Goal: Task Accomplishment & Management: Manage account settings

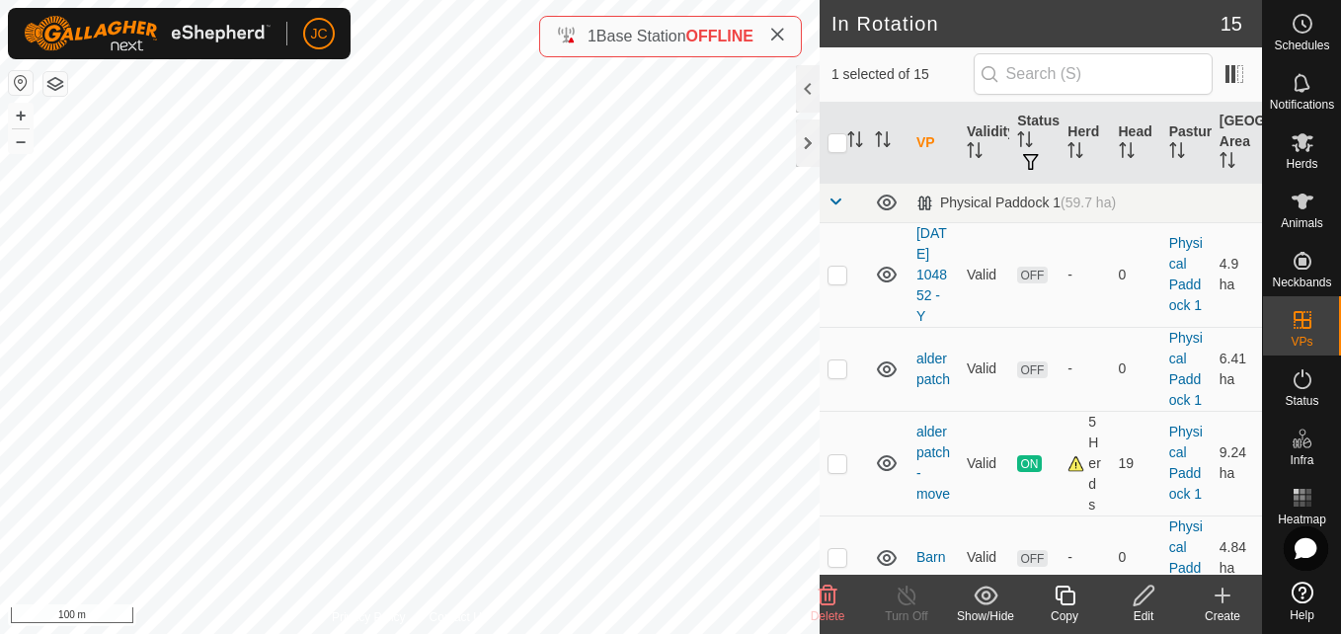
checkbox input "true"
checkbox input "false"
click at [832, 588] on icon at bounding box center [828, 596] width 19 height 20
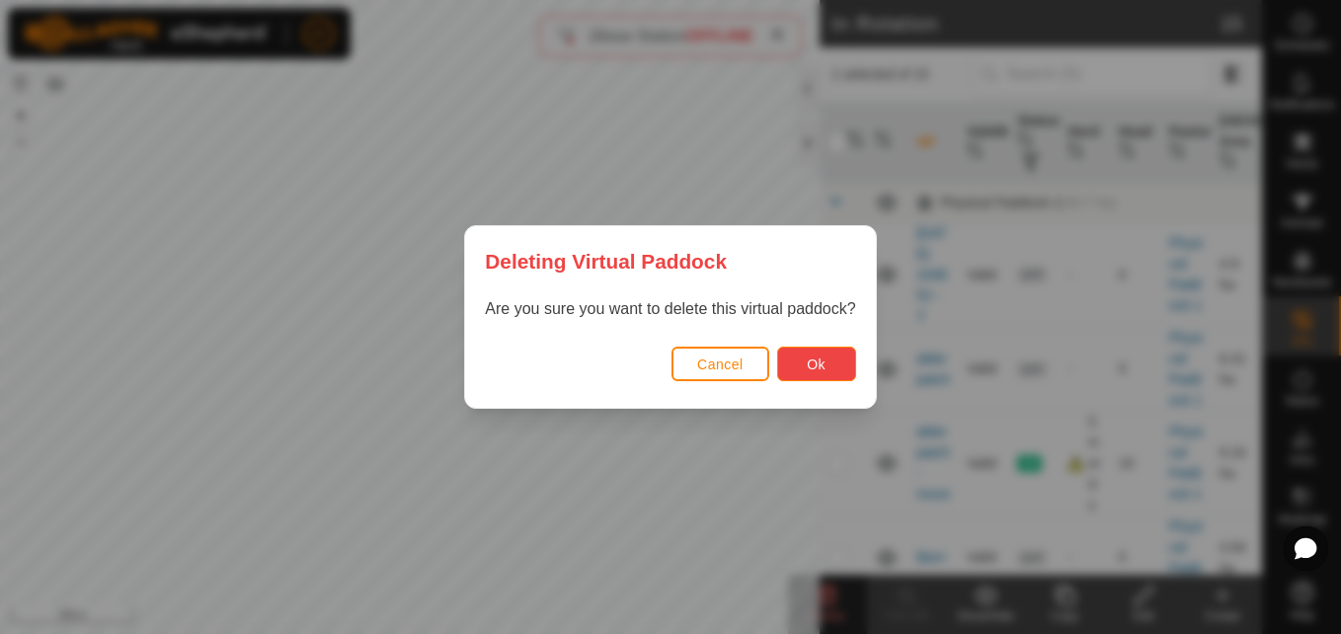
click at [836, 369] on button "Ok" at bounding box center [816, 364] width 79 height 35
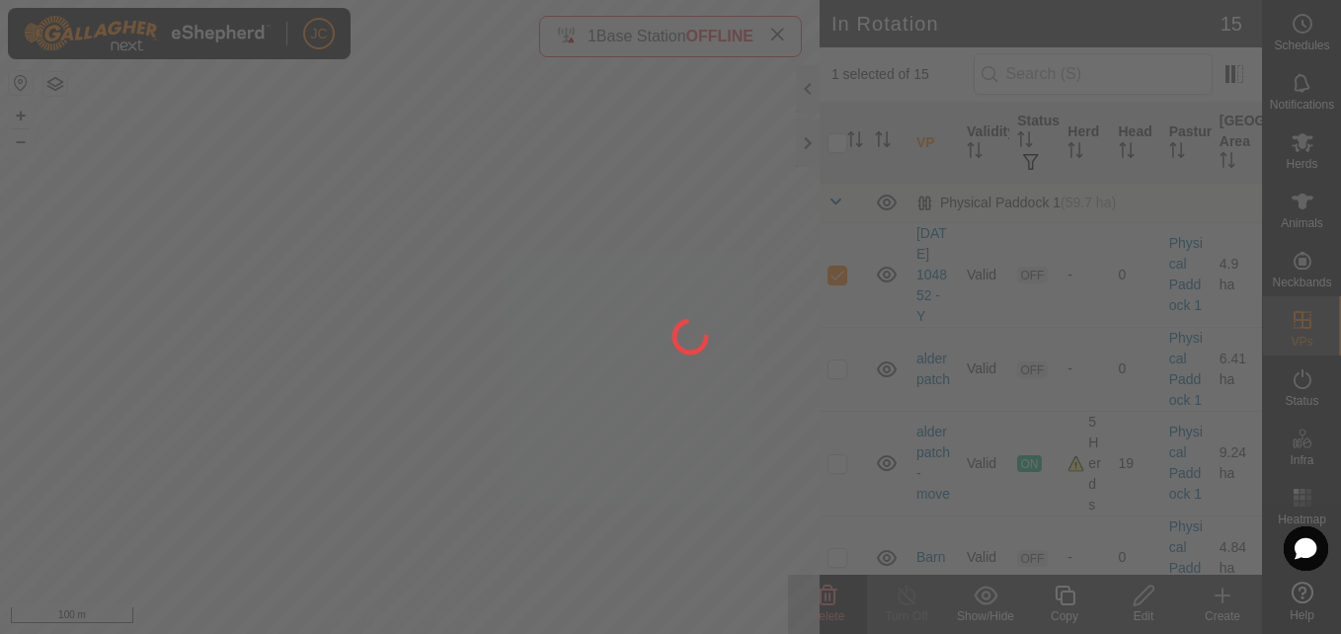
checkbox input "false"
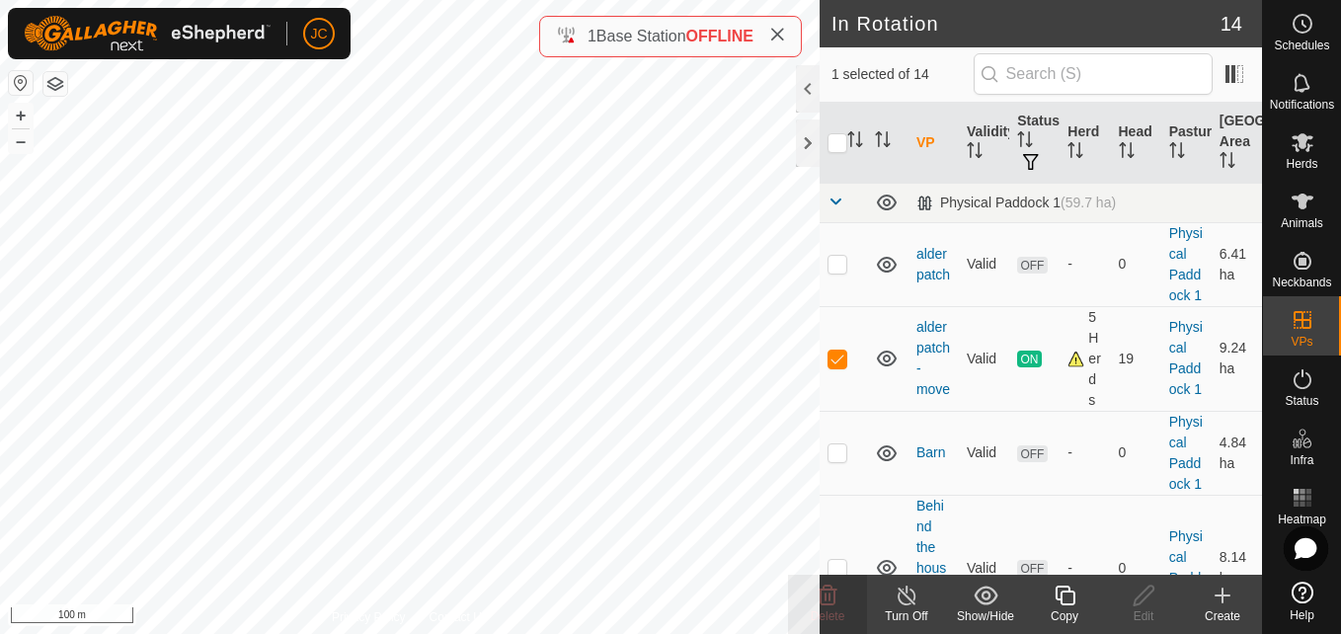
checkbox input "false"
checkbox input "true"
checkbox input "false"
checkbox input "true"
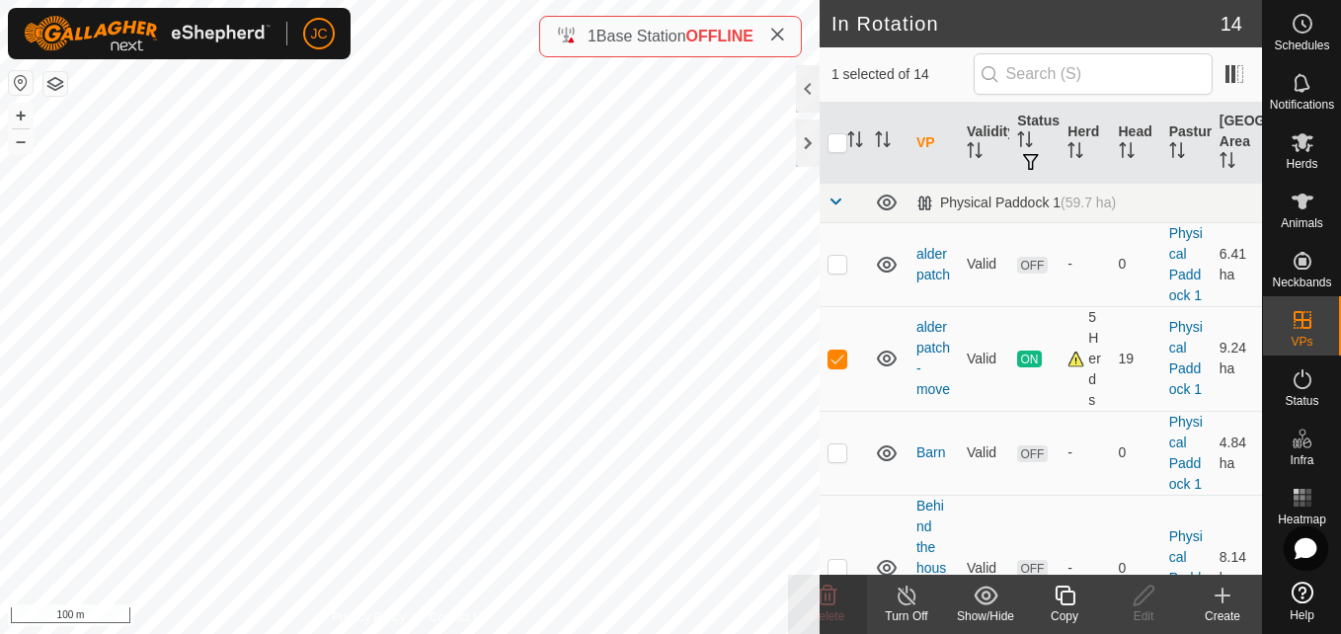
checkbox input "false"
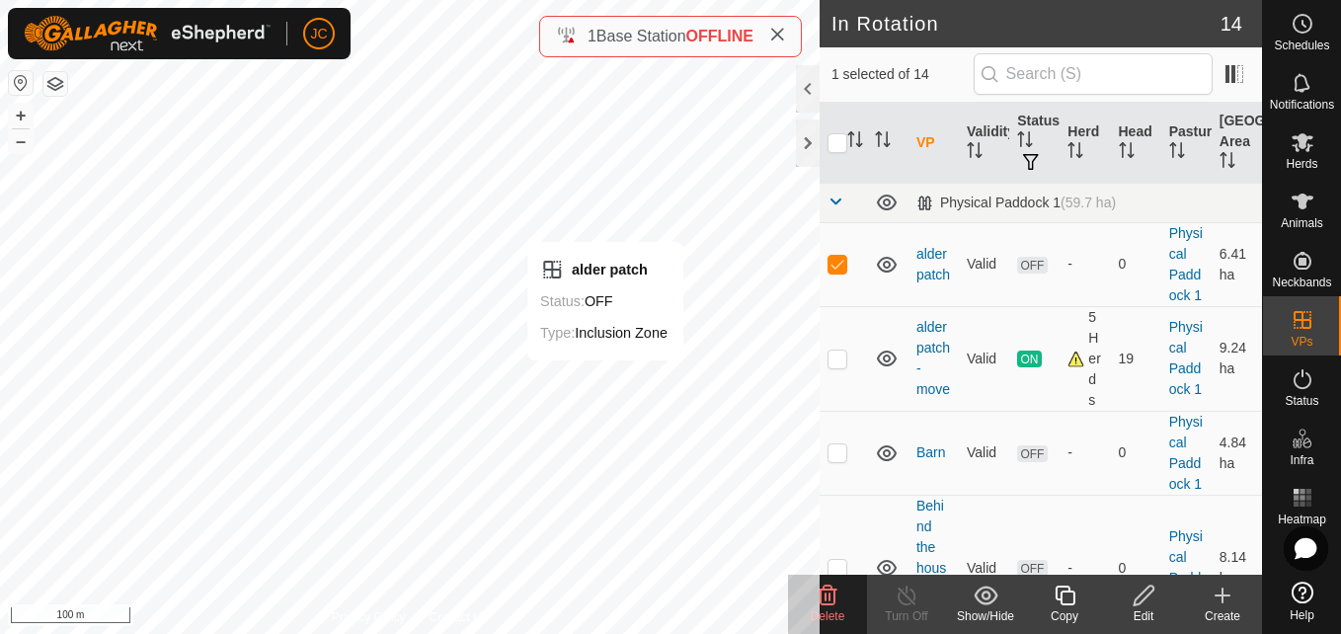
checkbox input "false"
checkbox input "true"
checkbox input "false"
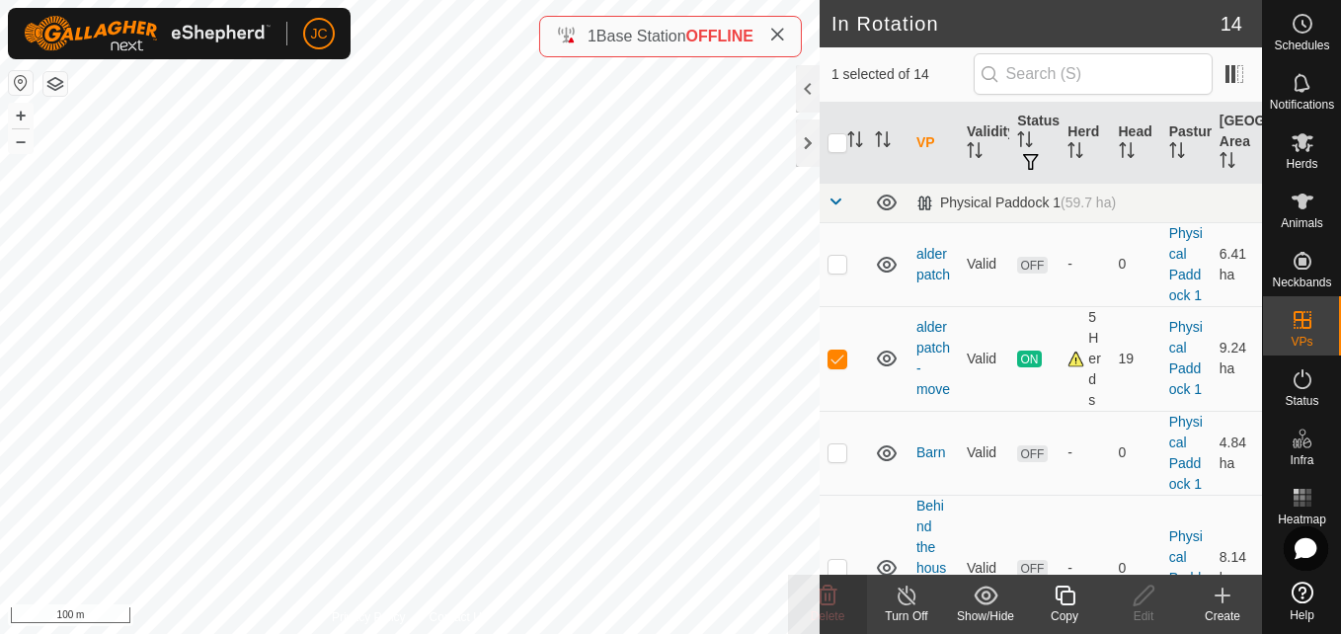
checkbox input "true"
checkbox input "false"
checkbox input "true"
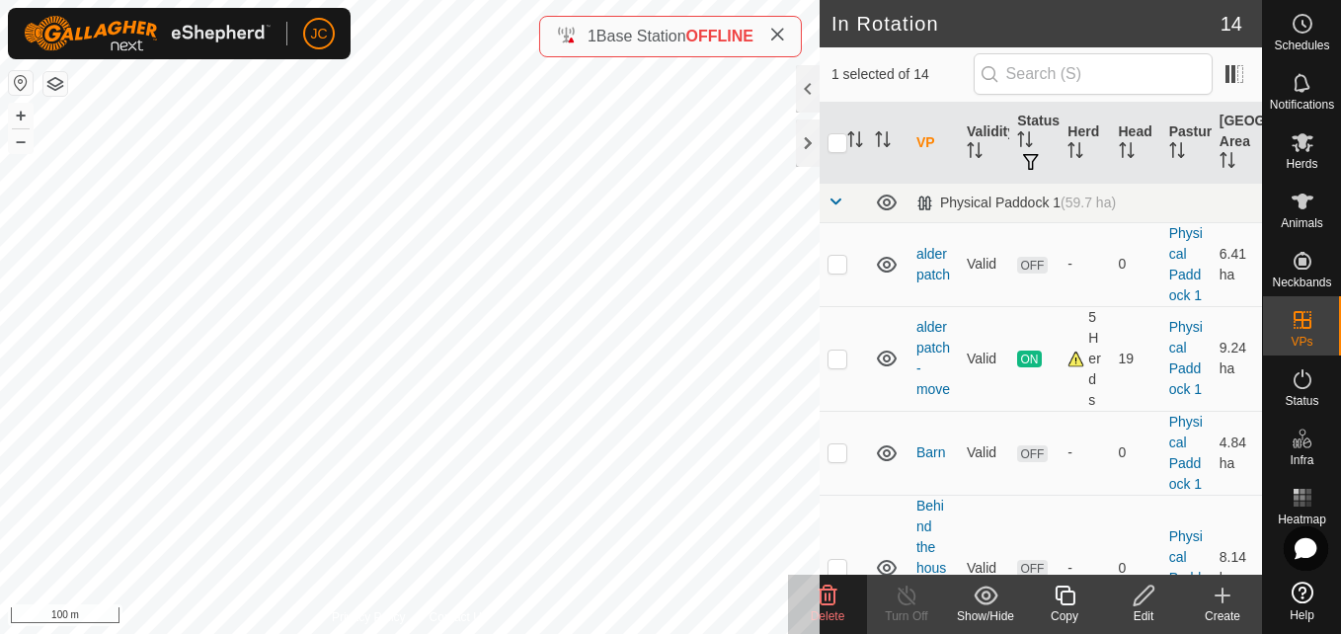
checkbox input "true"
checkbox input "false"
checkbox input "true"
checkbox input "false"
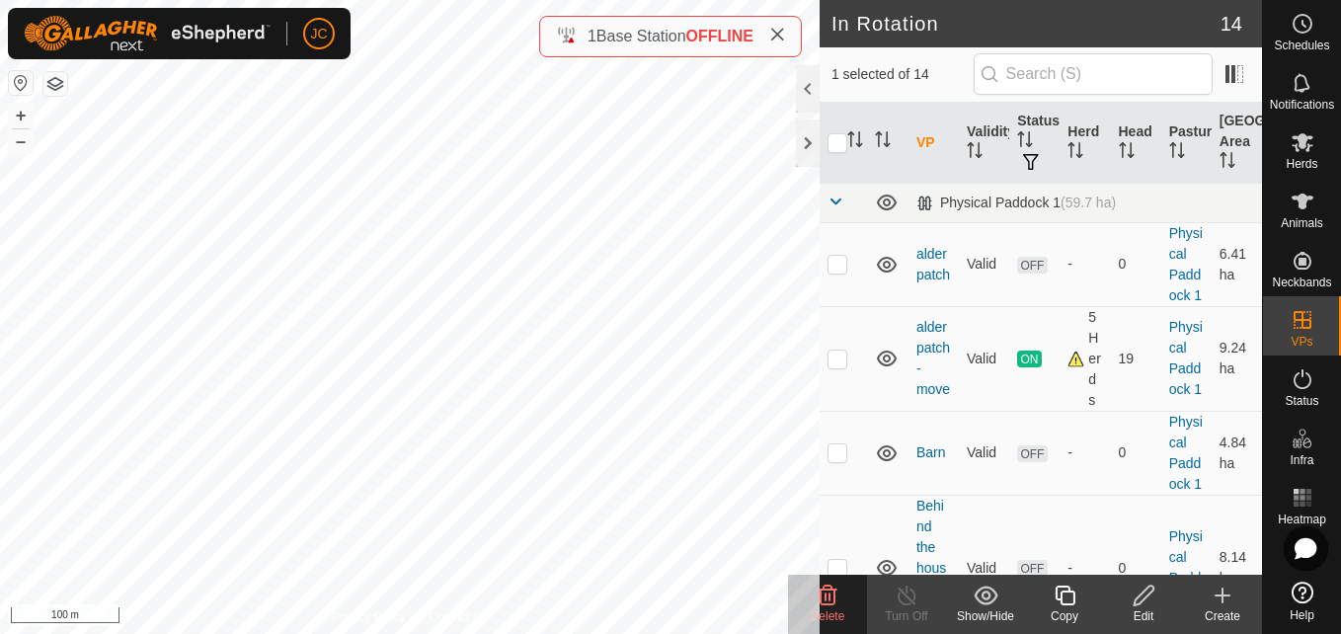
checkbox input "false"
checkbox input "true"
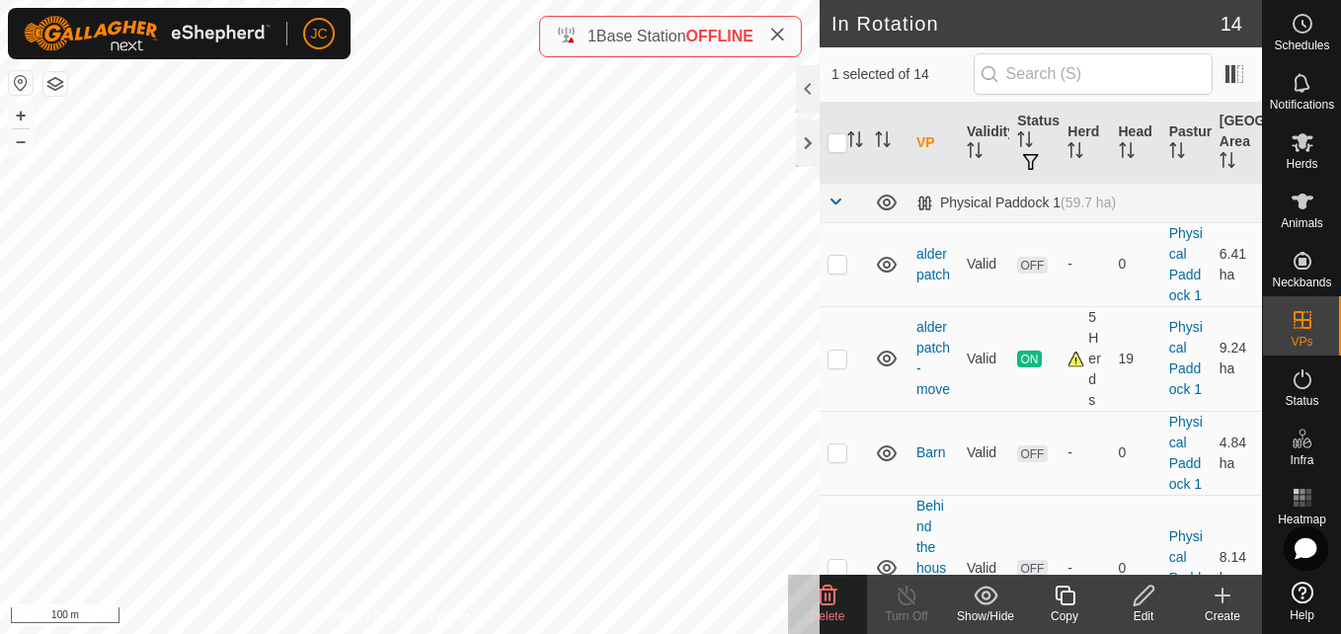
checkbox input "false"
checkbox input "true"
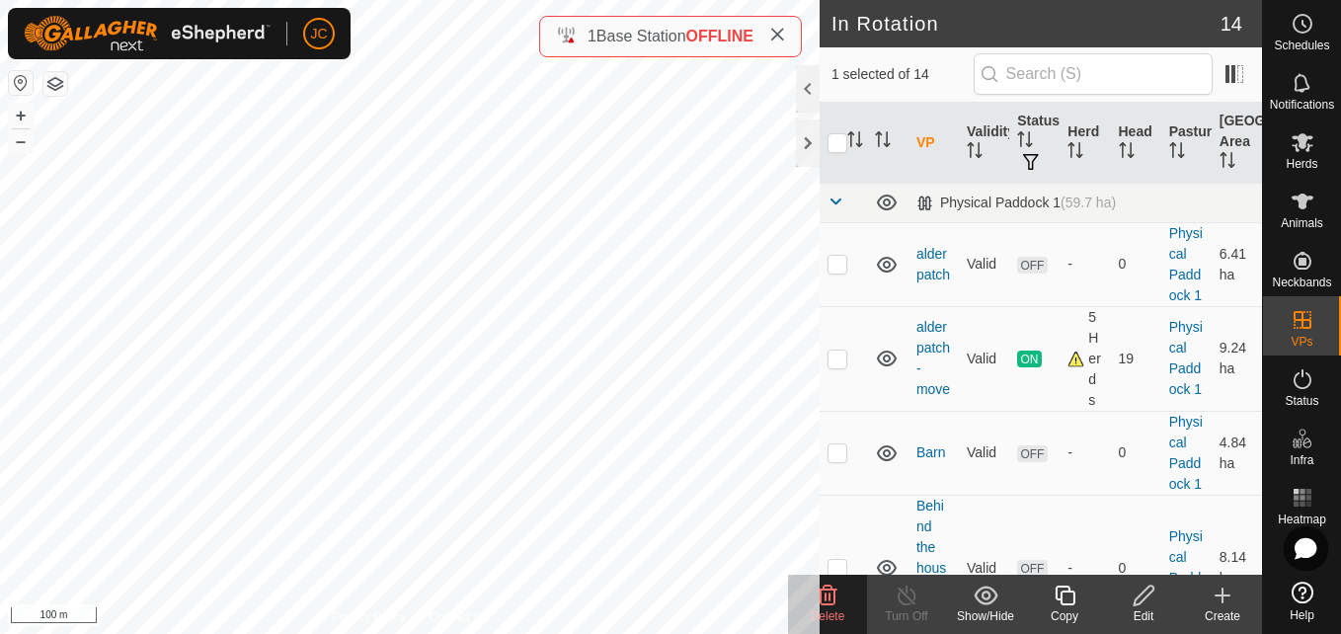
checkbox input "true"
checkbox input "false"
checkbox input "true"
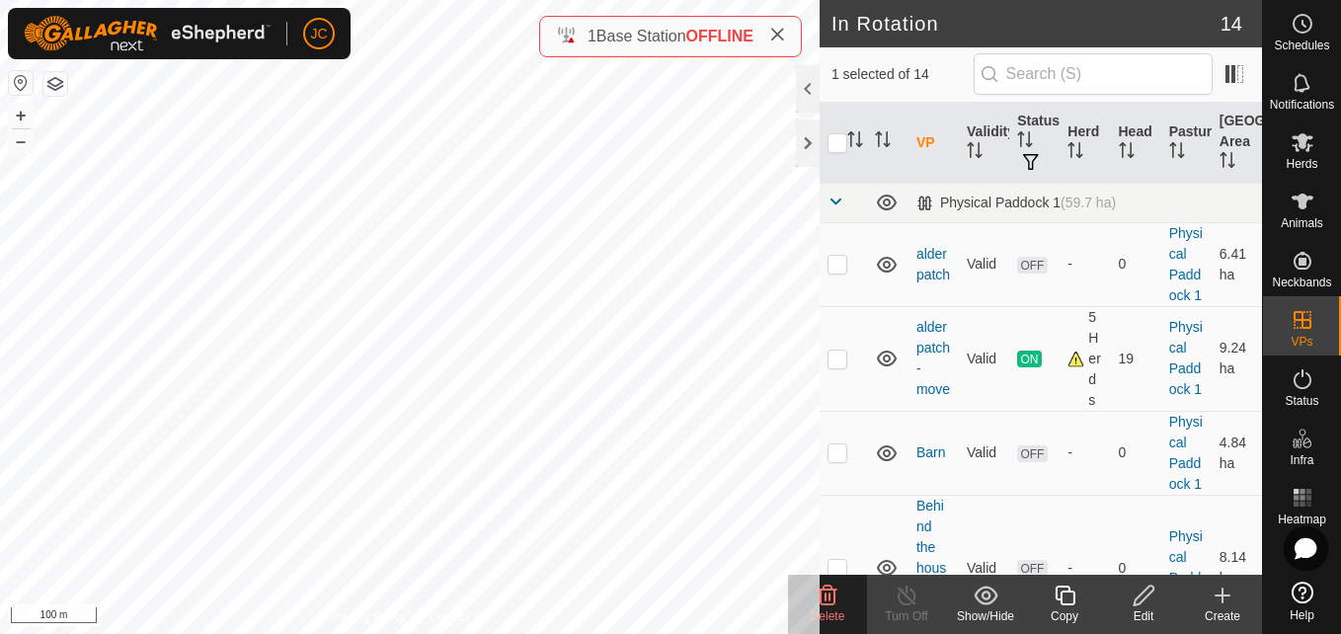
checkbox input "false"
checkbox input "true"
checkbox input "false"
checkbox input "true"
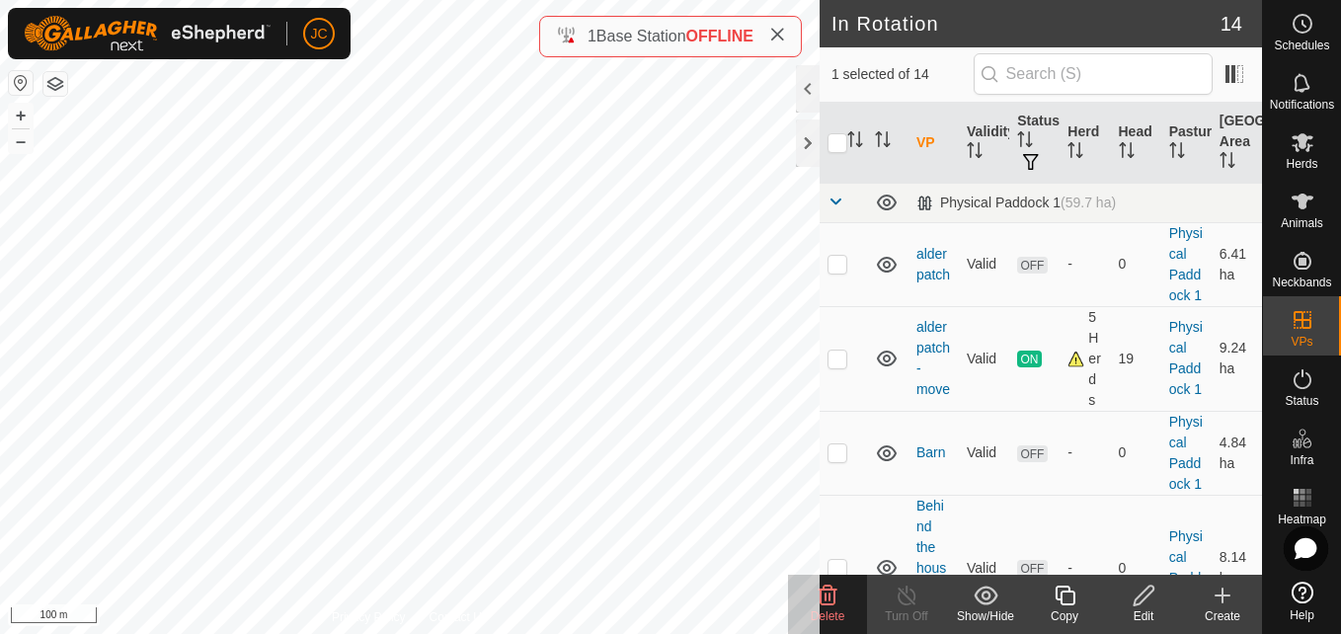
checkbox input "true"
checkbox input "false"
checkbox input "true"
checkbox input "false"
checkbox input "true"
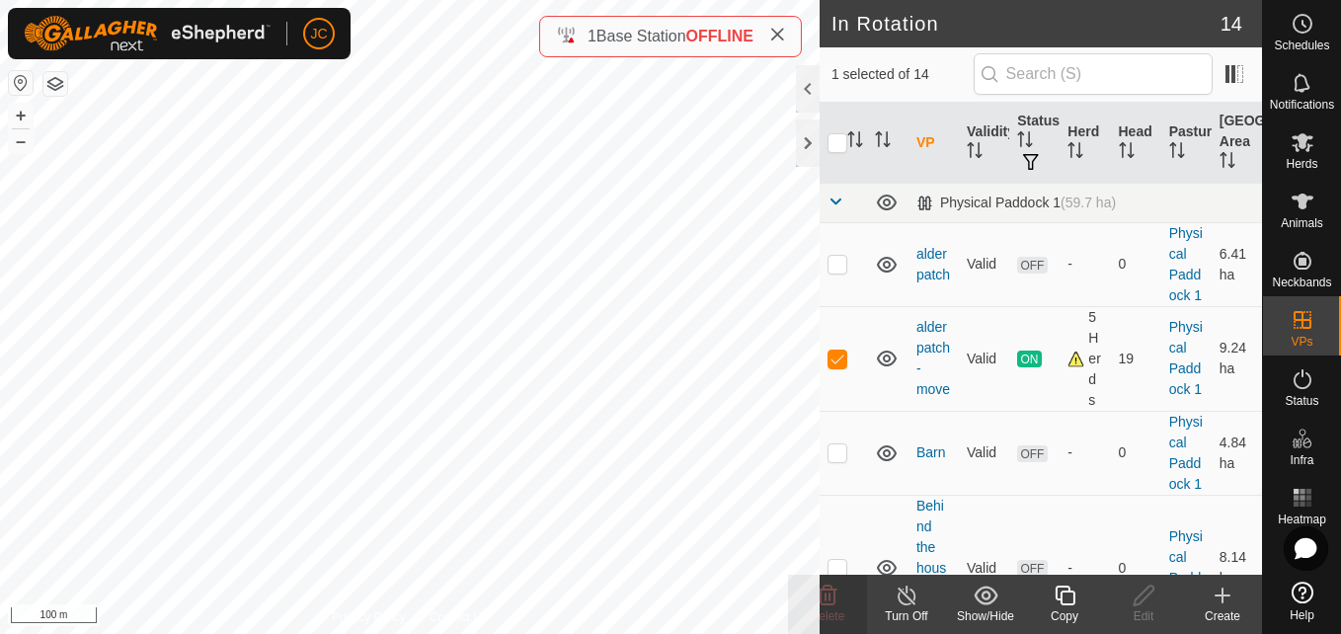
checkbox input "false"
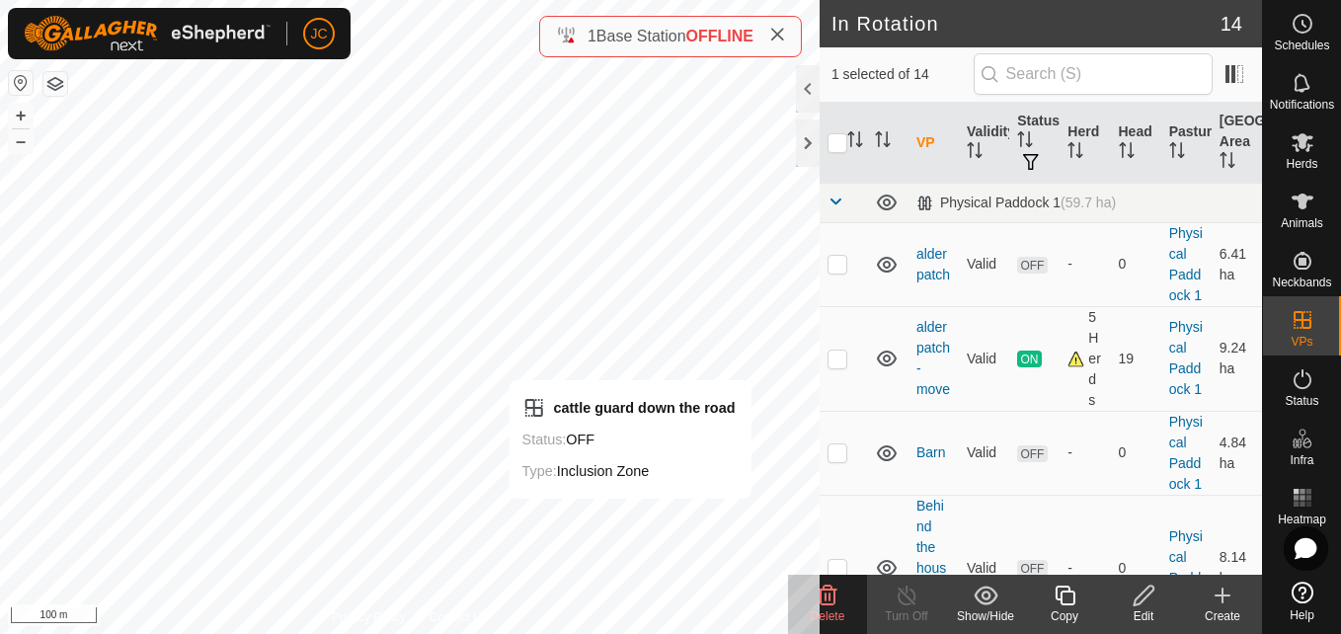
checkbox input "false"
checkbox input "true"
checkbox input "false"
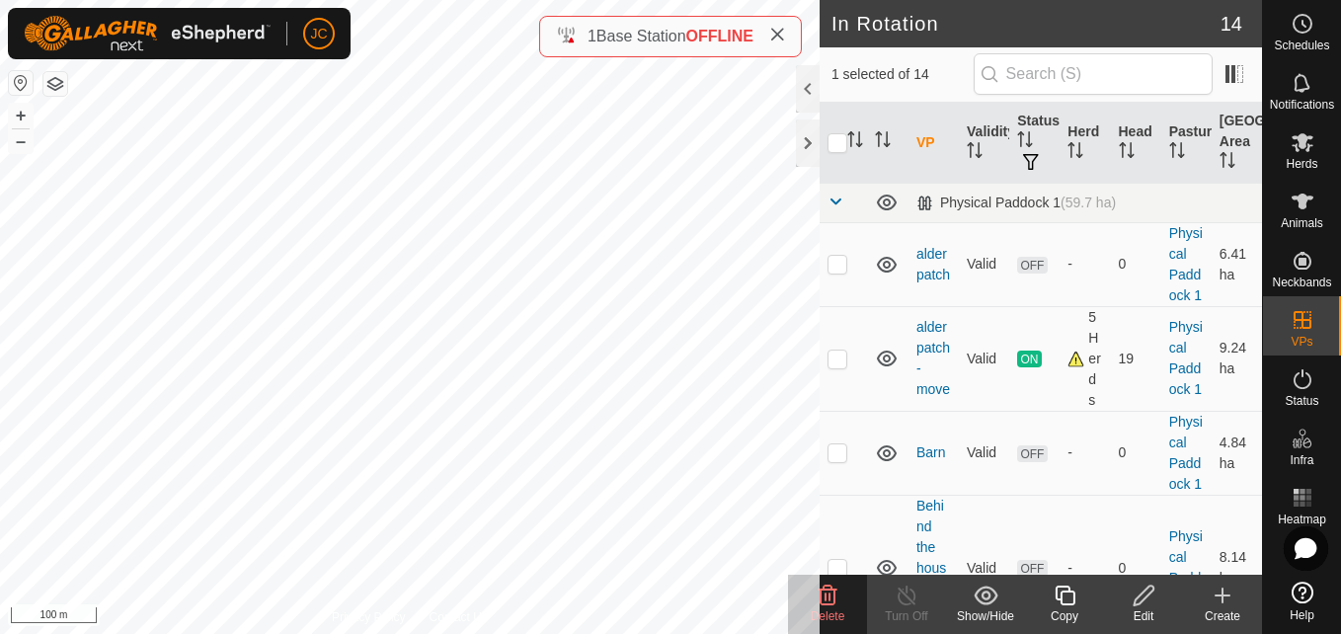
checkbox input "false"
checkbox input "true"
checkbox input "false"
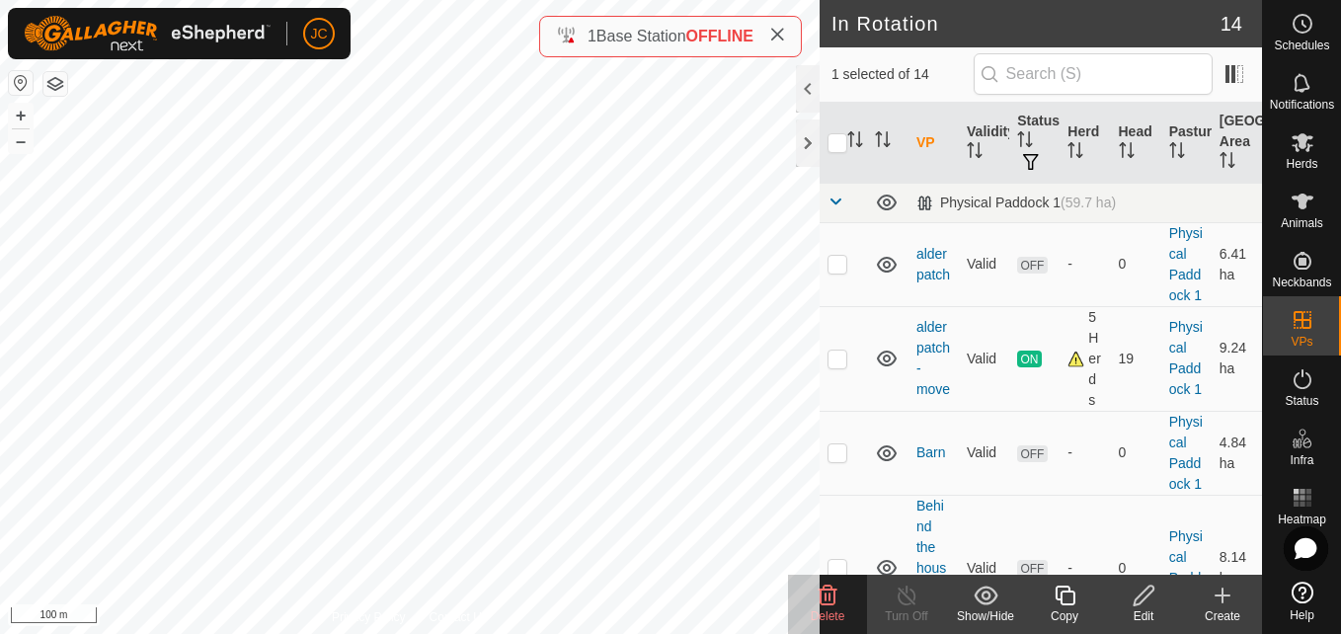
checkbox input "false"
checkbox input "true"
checkbox input "false"
checkbox input "true"
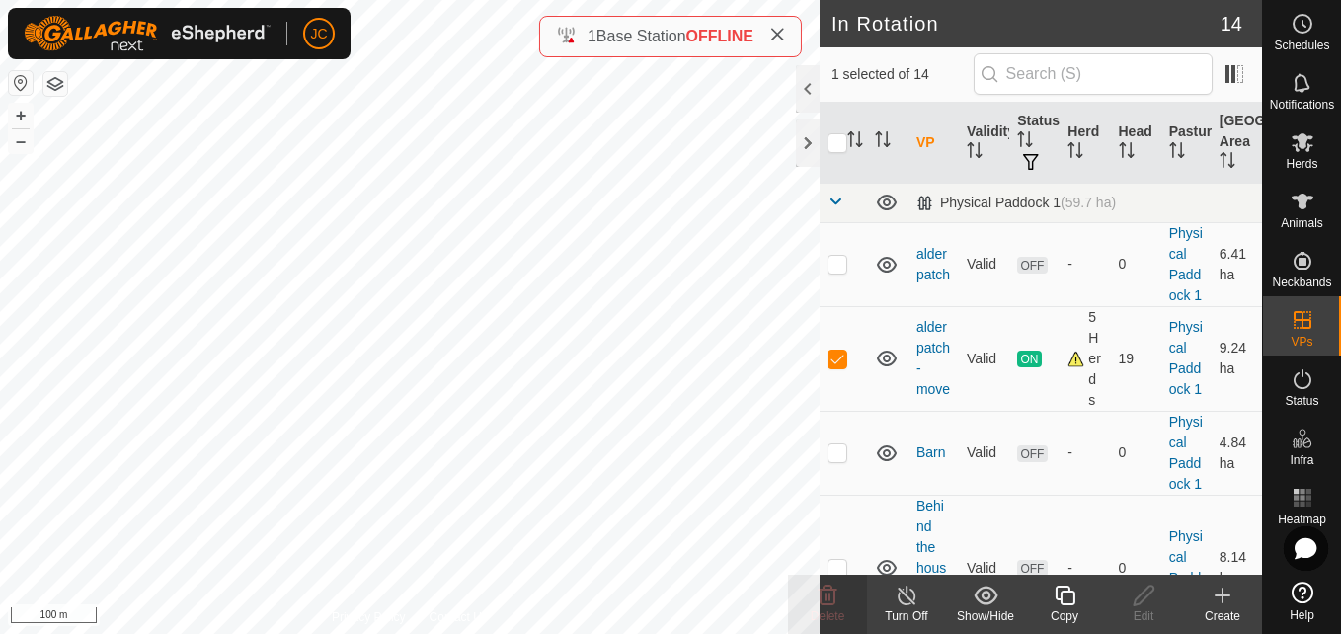
checkbox input "false"
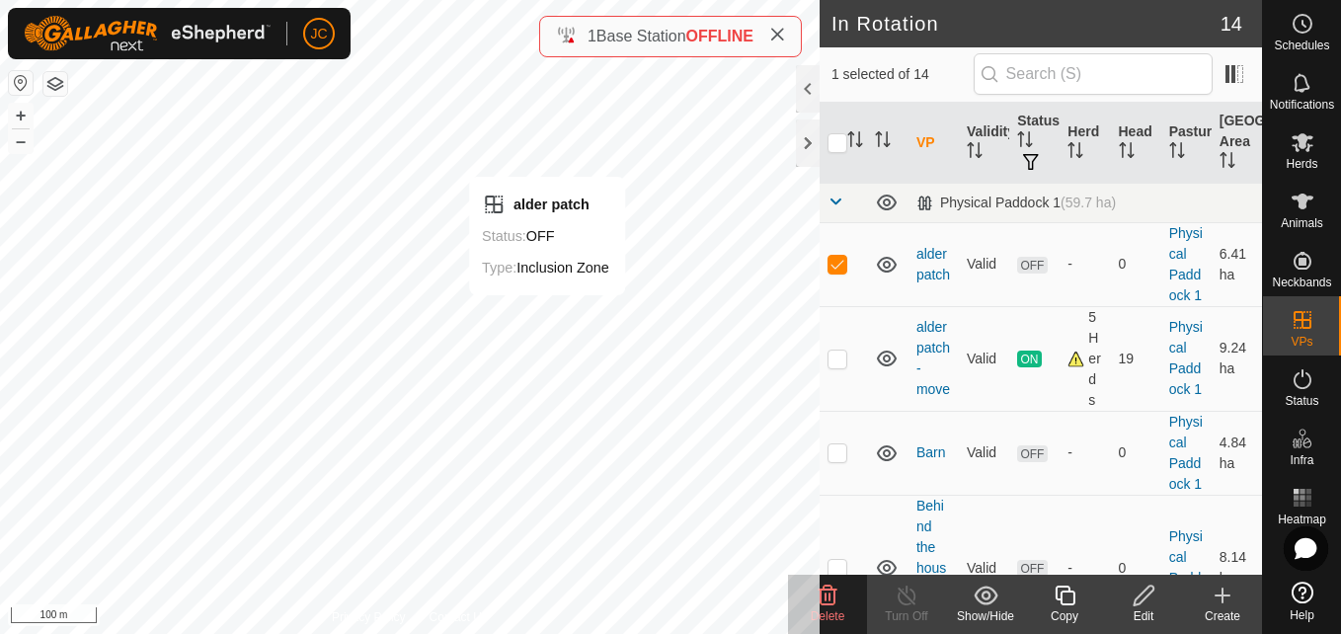
checkbox input "false"
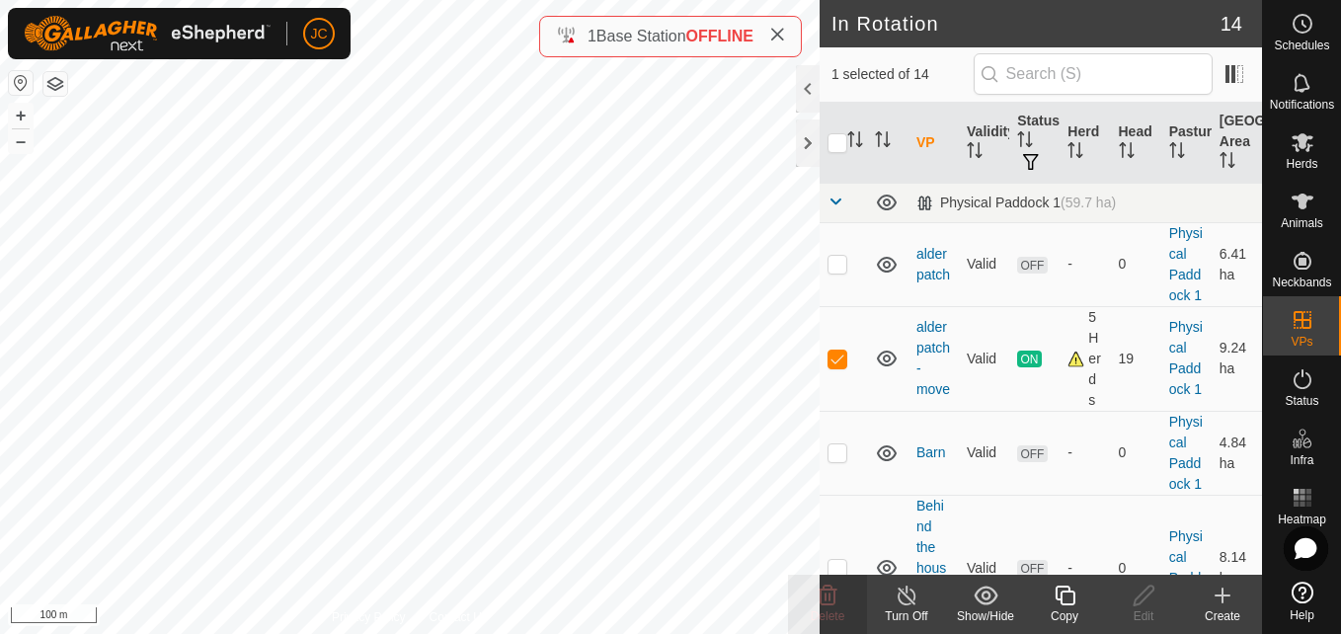
checkbox input "false"
checkbox input "true"
checkbox input "false"
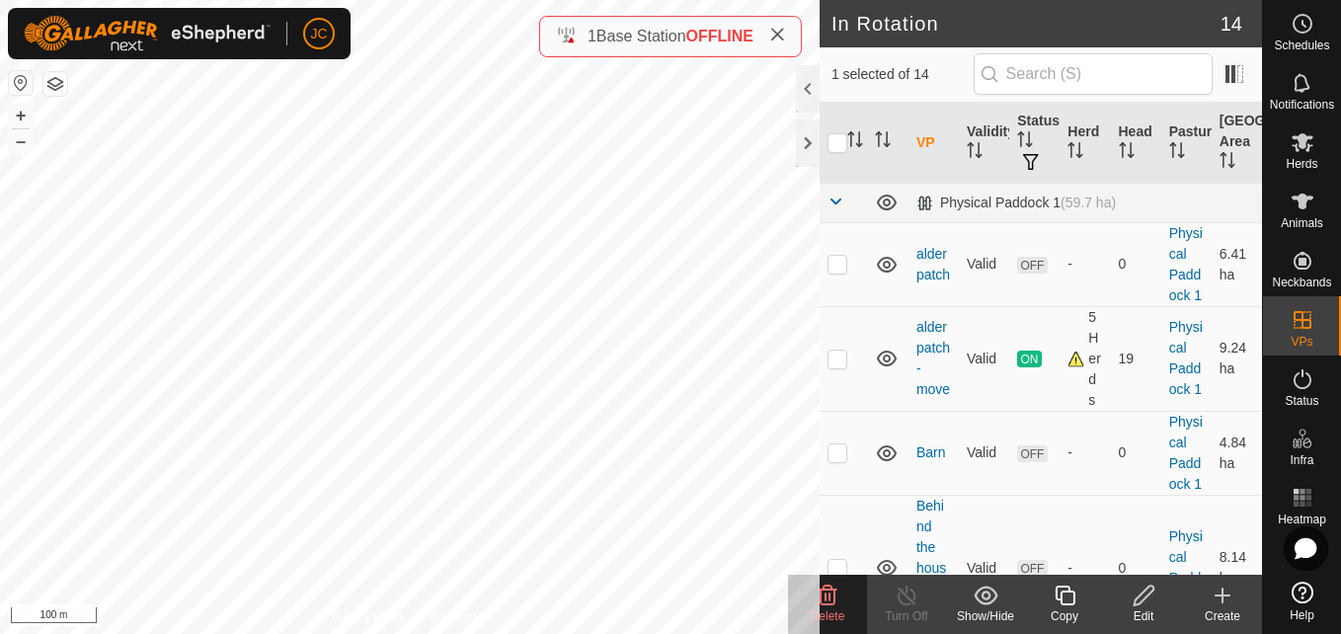
checkbox input "false"
checkbox input "true"
checkbox input "false"
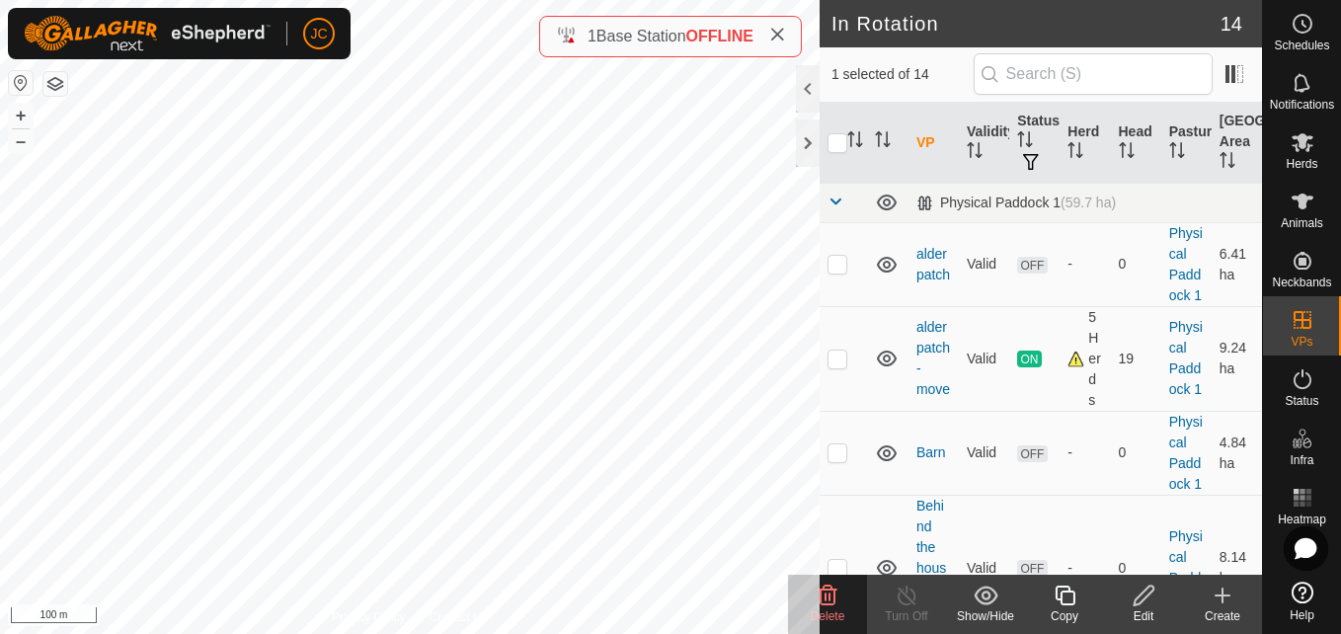
checkbox input "true"
checkbox input "false"
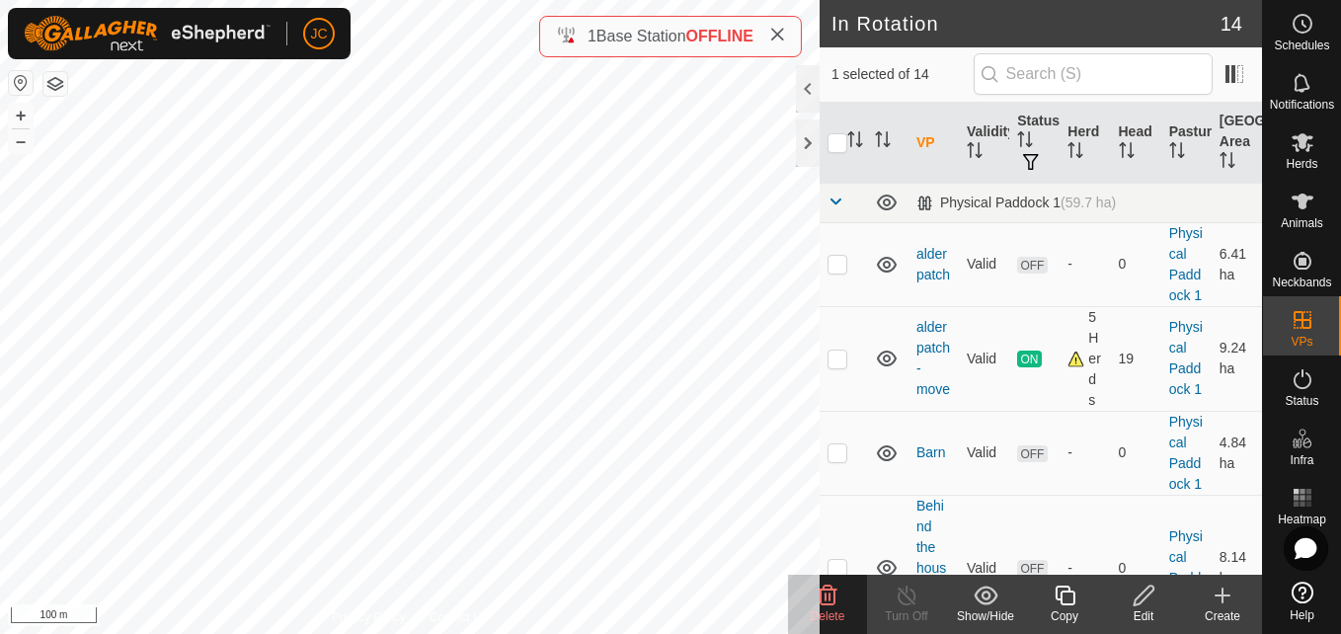
checkbox input "true"
checkbox input "false"
checkbox input "true"
checkbox input "false"
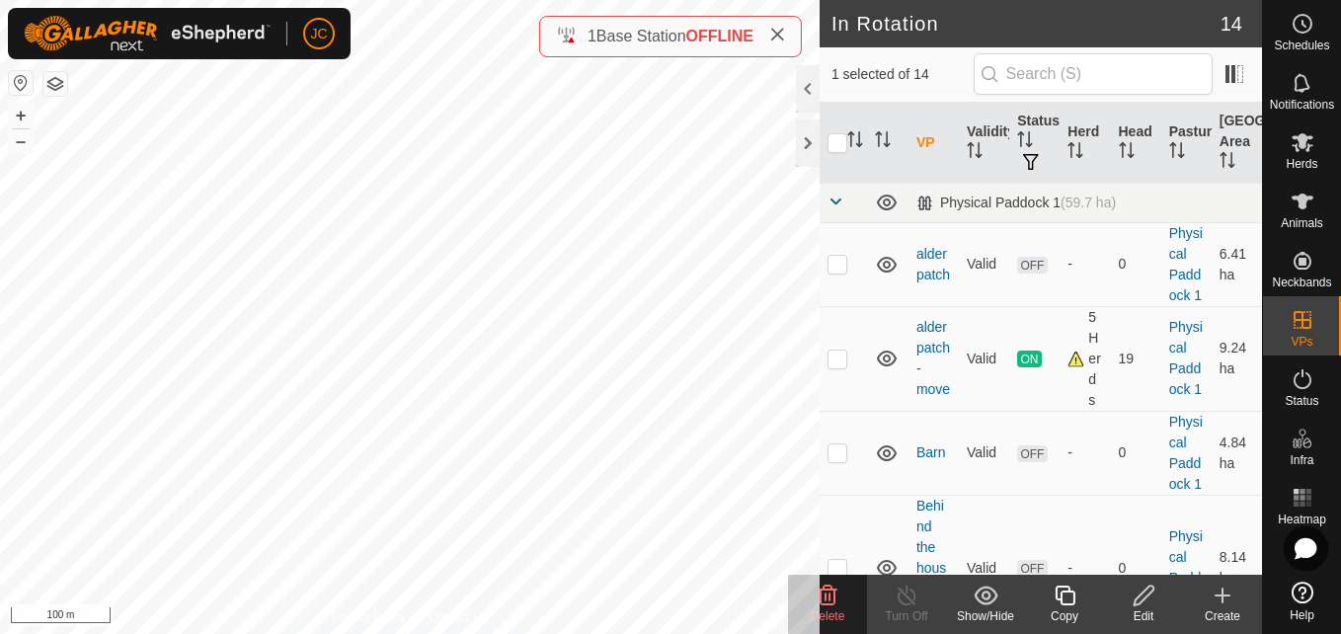
checkbox input "false"
checkbox input "true"
checkbox input "false"
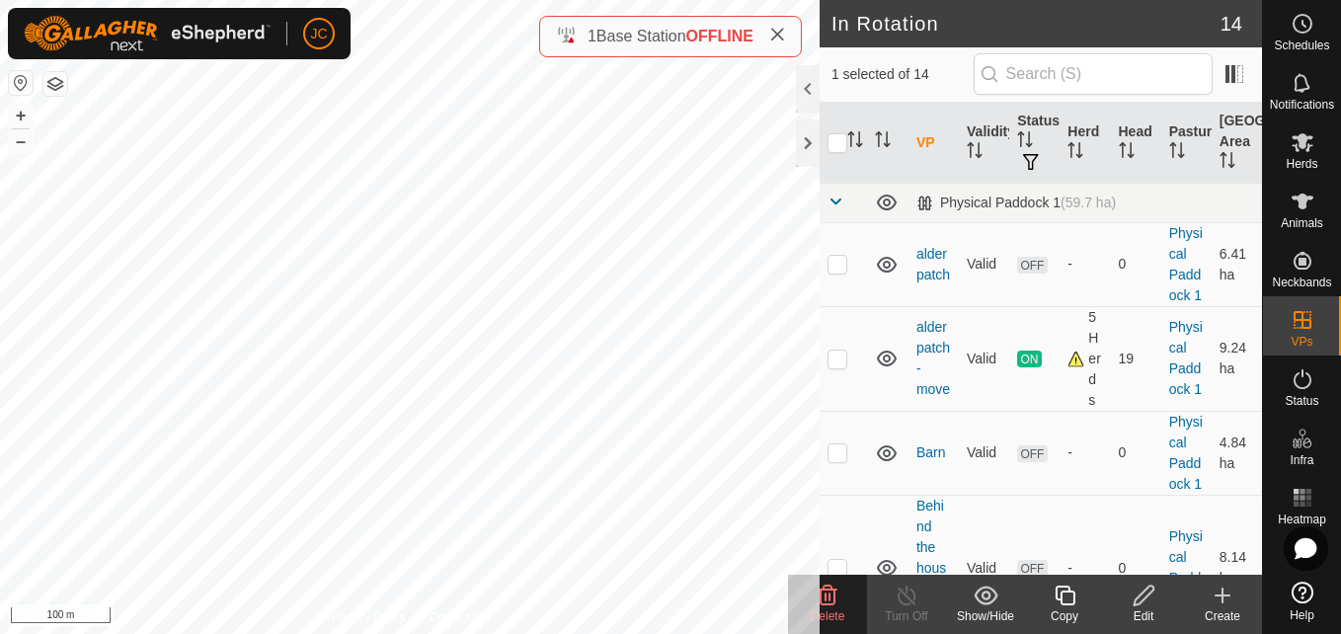
checkbox input "true"
checkbox input "false"
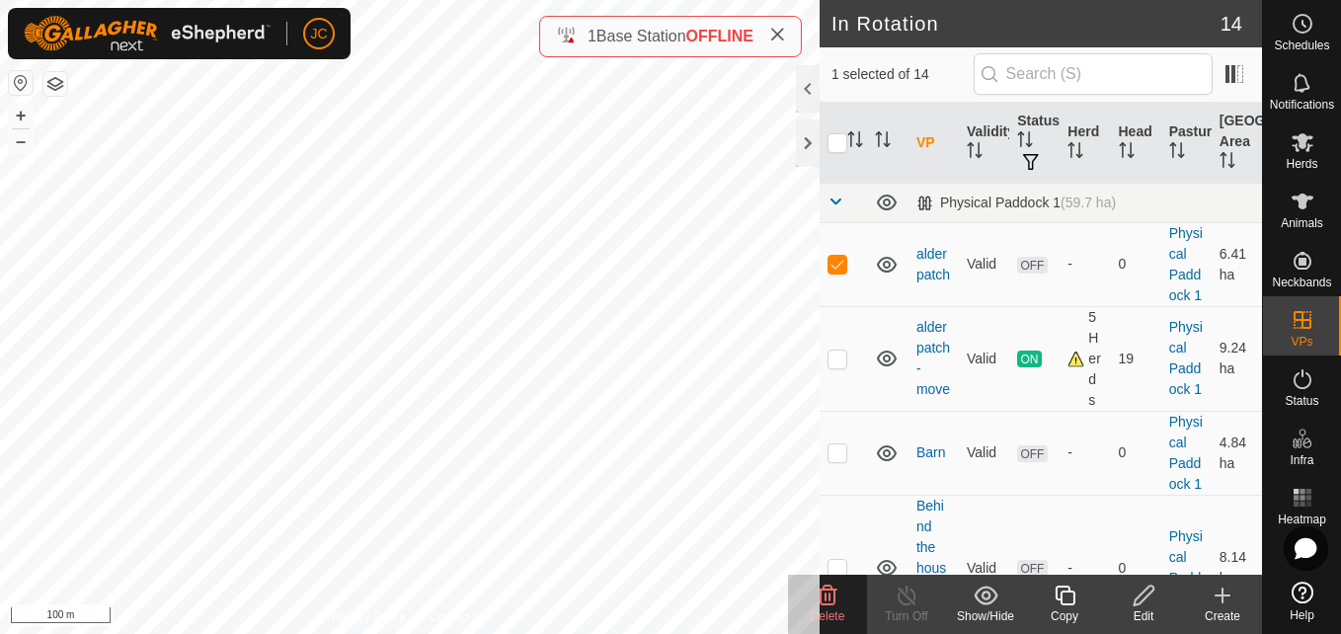
checkbox input "true"
checkbox input "false"
checkbox input "true"
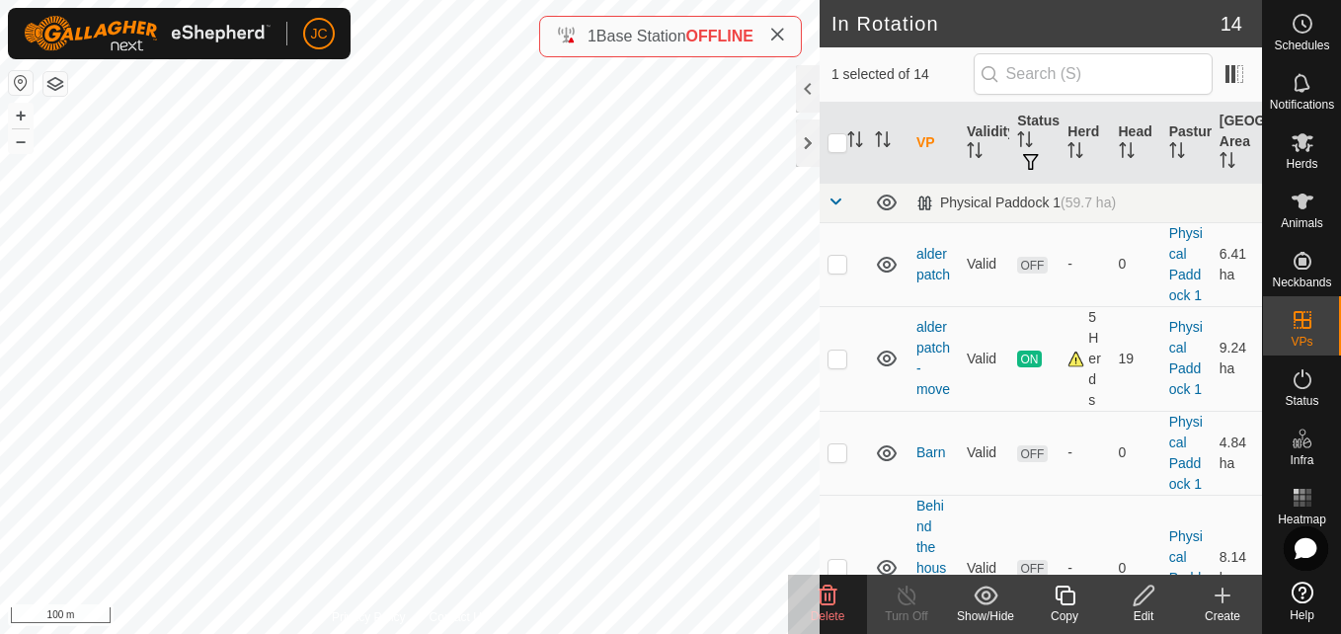
checkbox input "true"
checkbox input "false"
checkbox input "true"
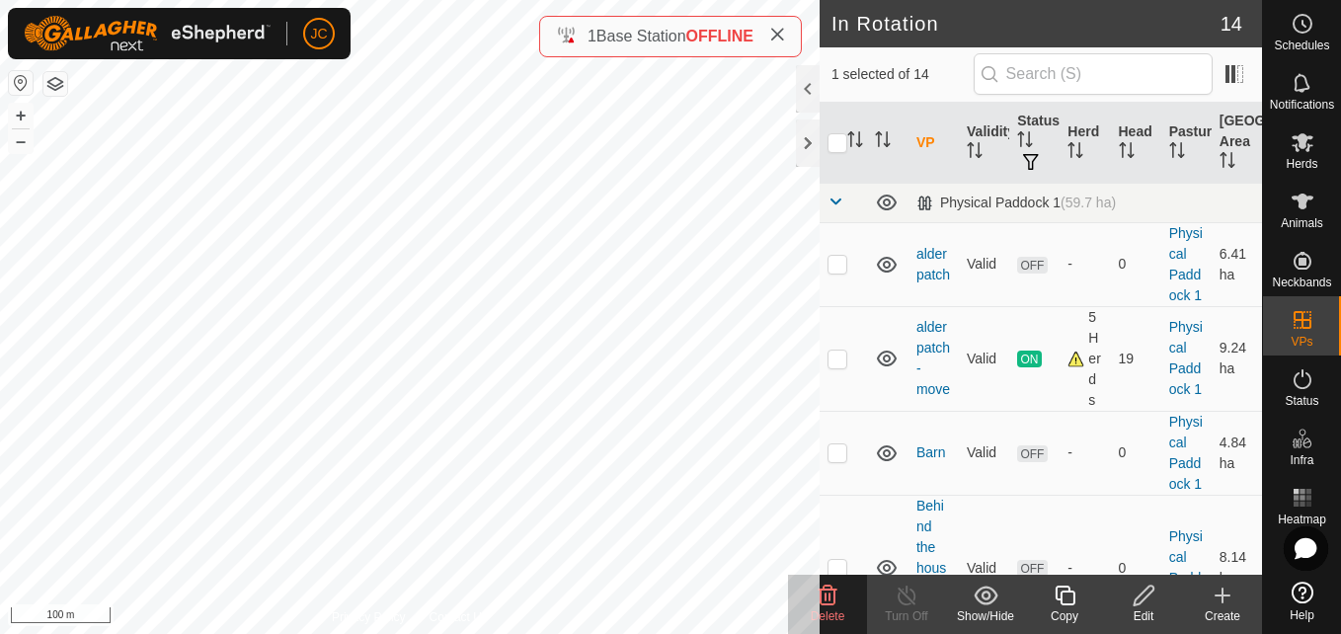
checkbox input "false"
checkbox input "true"
checkbox input "false"
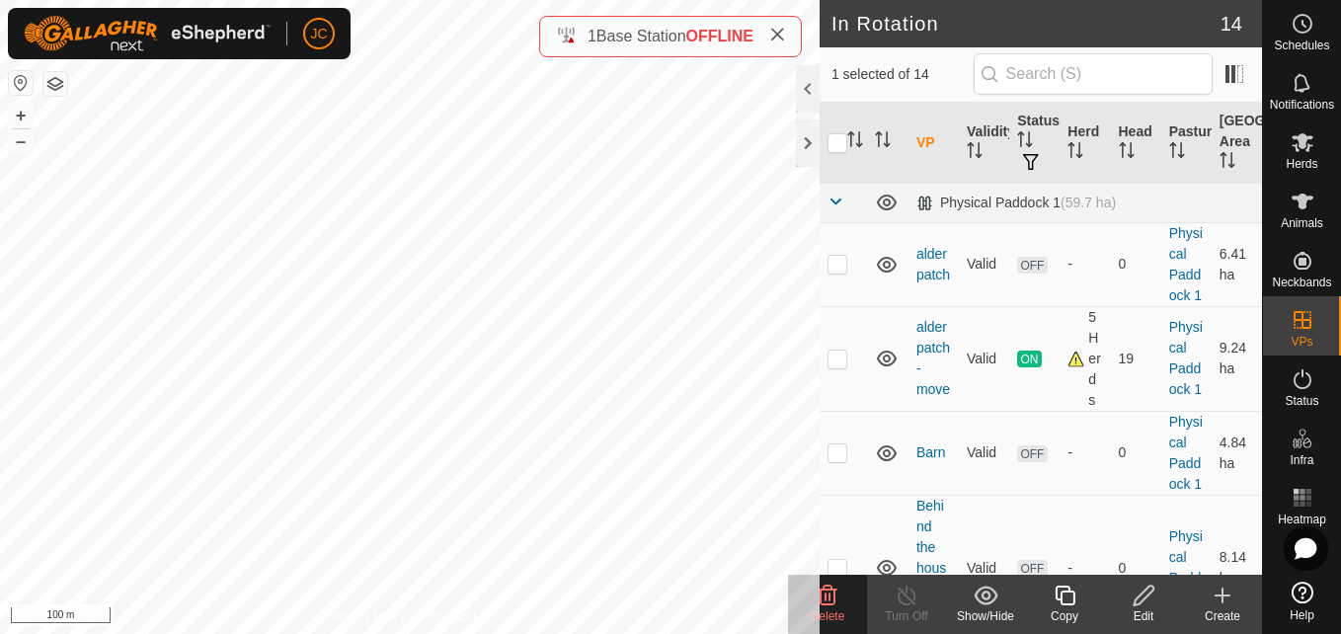
checkbox input "true"
checkbox input "false"
checkbox input "true"
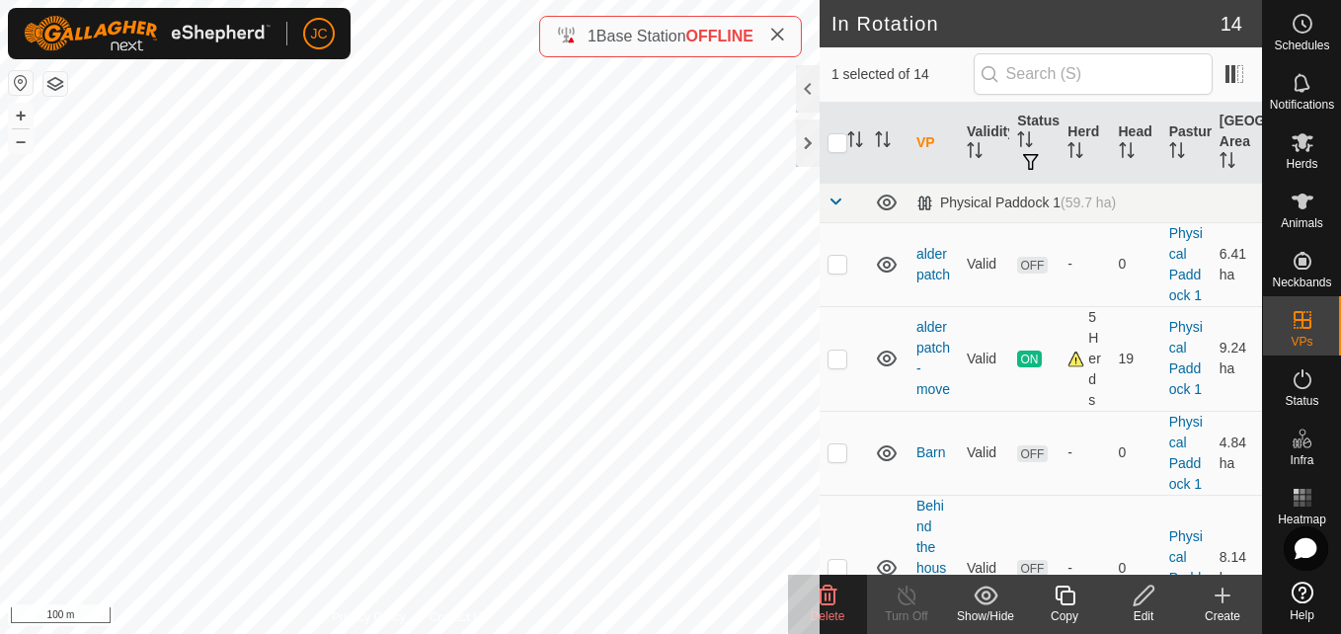
checkbox input "true"
checkbox input "false"
checkbox input "true"
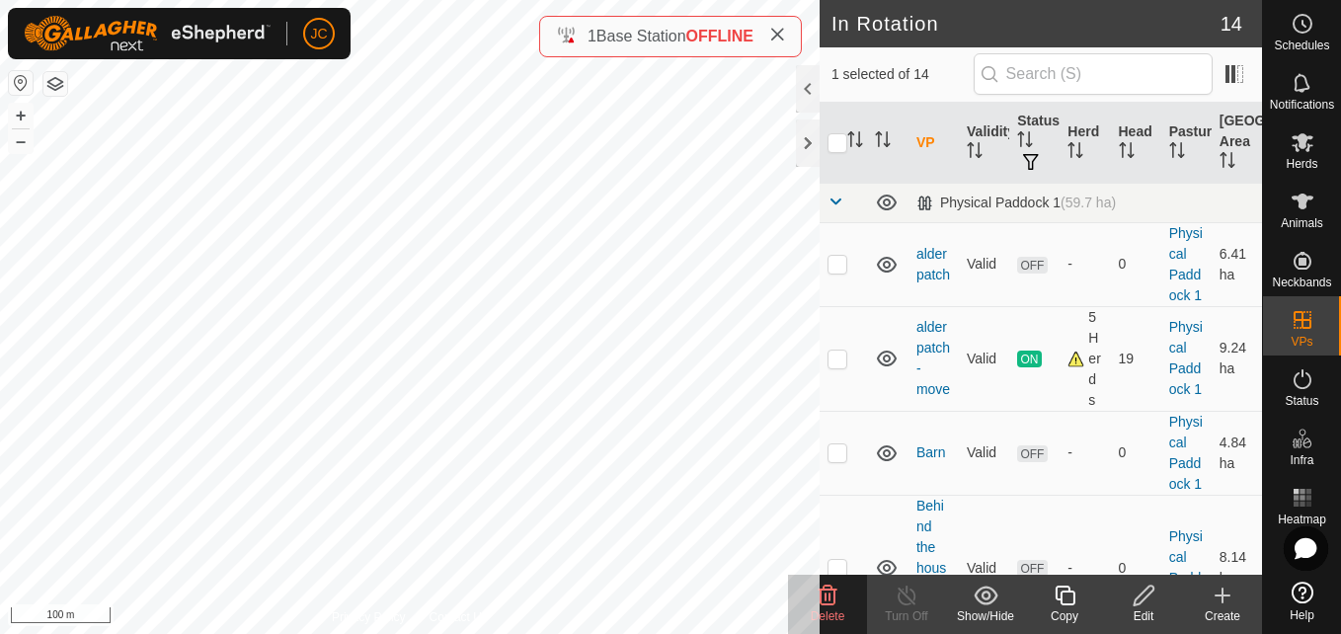
checkbox input "false"
checkbox input "true"
checkbox input "false"
checkbox input "true"
checkbox input "false"
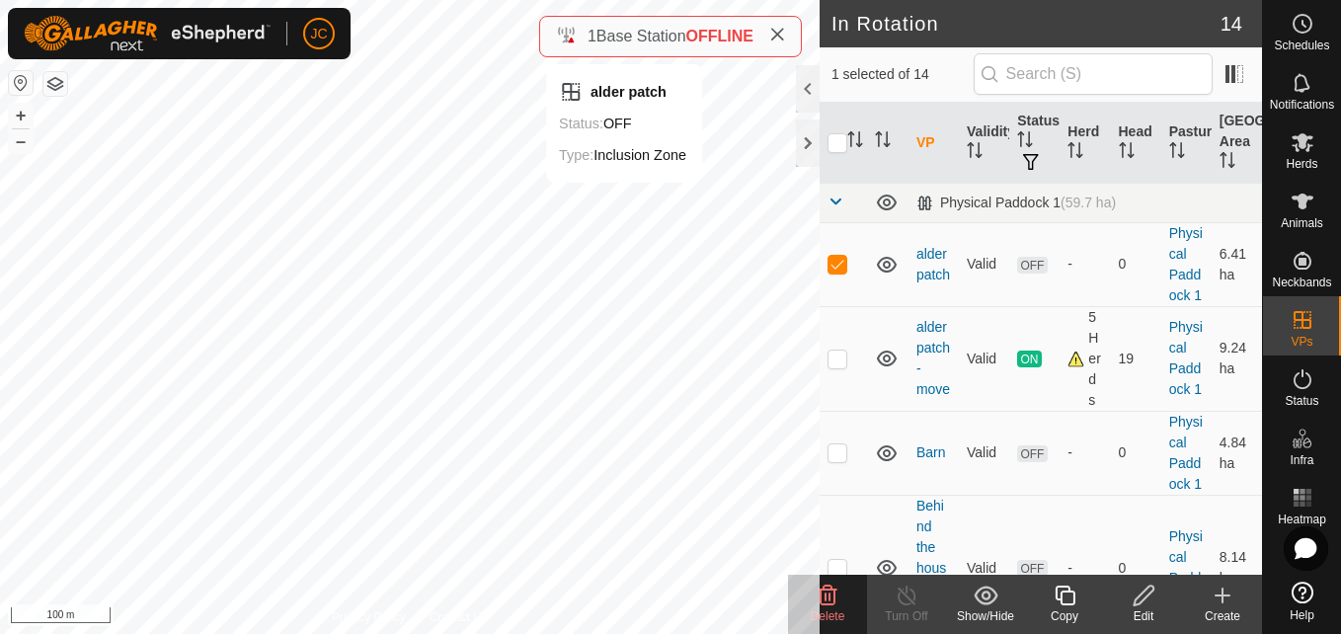
checkbox input "false"
checkbox input "true"
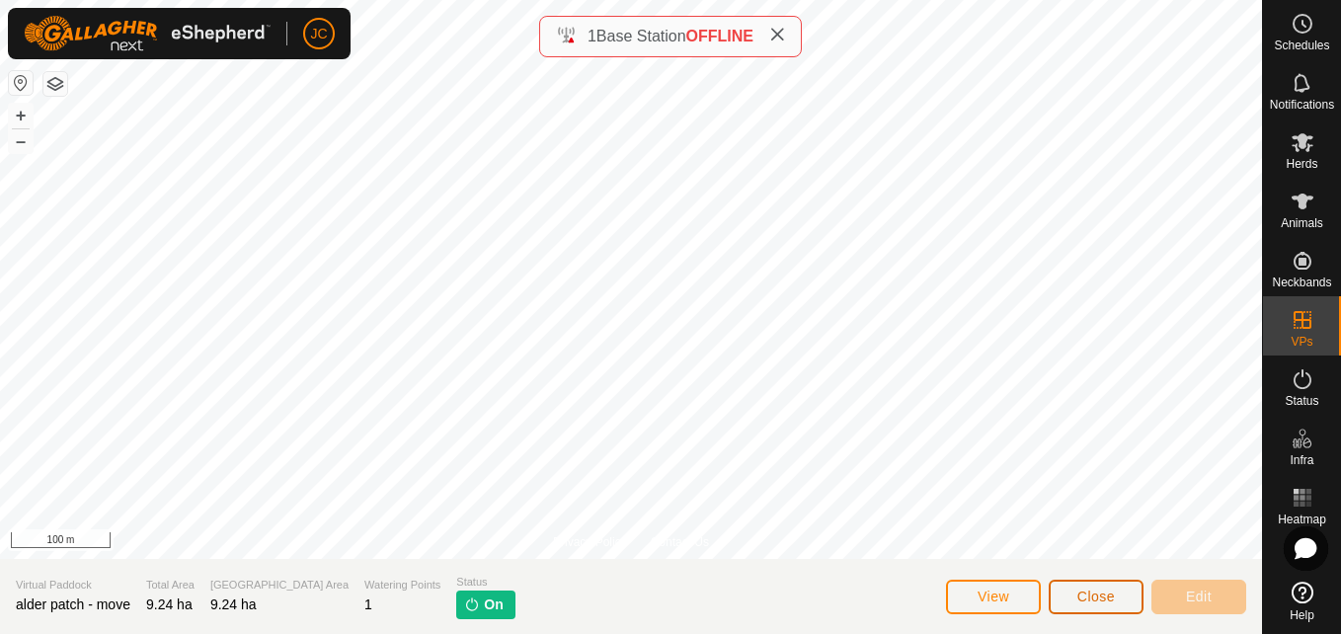
click at [1117, 591] on button "Close" at bounding box center [1096, 597] width 95 height 35
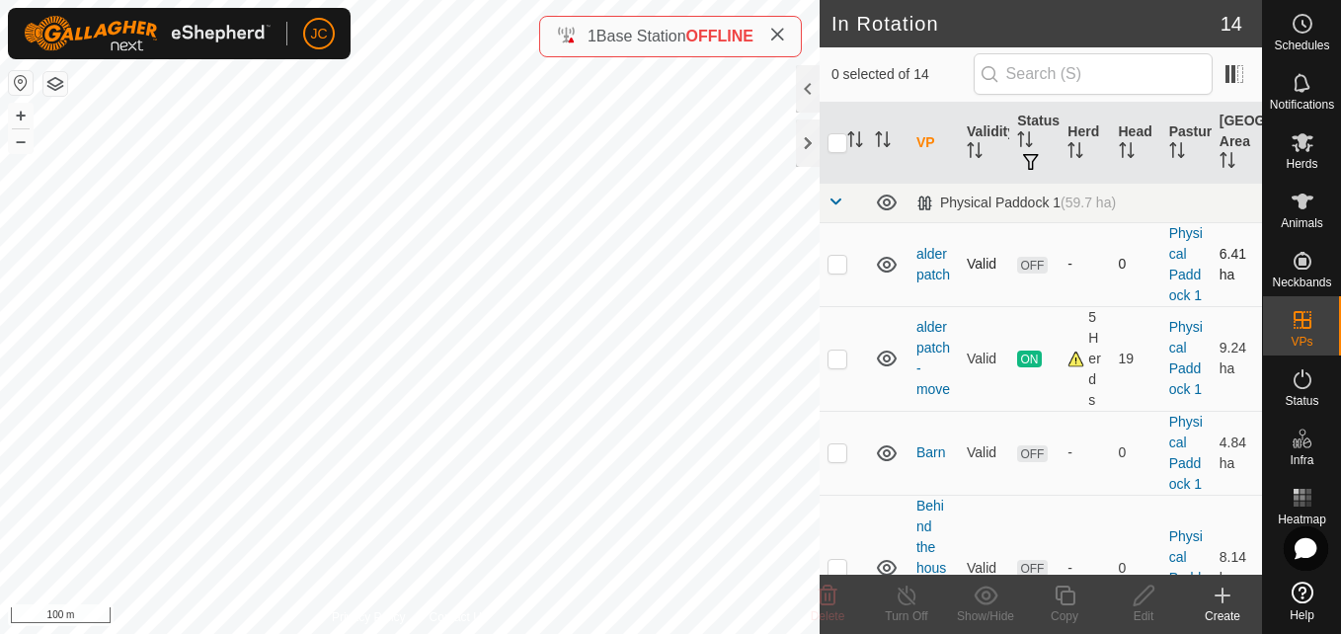
checkbox input "true"
checkbox input "false"
checkbox input "true"
